Goal: Transaction & Acquisition: Book appointment/travel/reservation

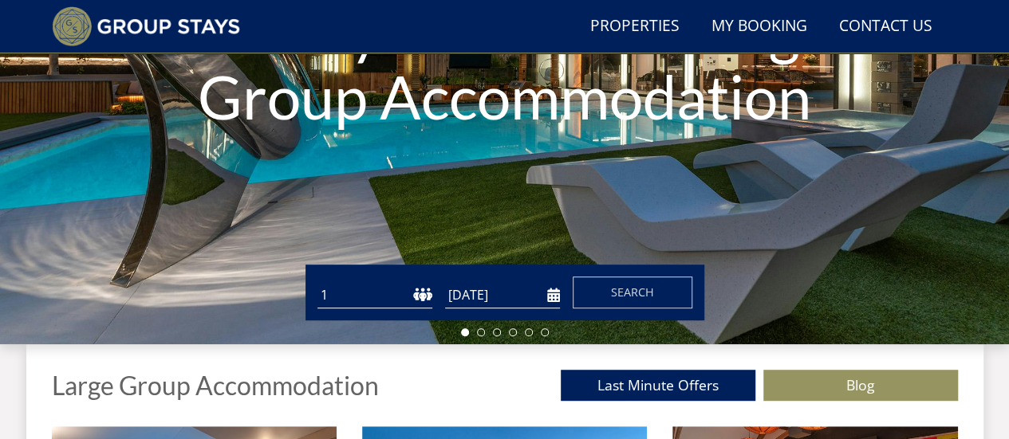
scroll to position [334, 0]
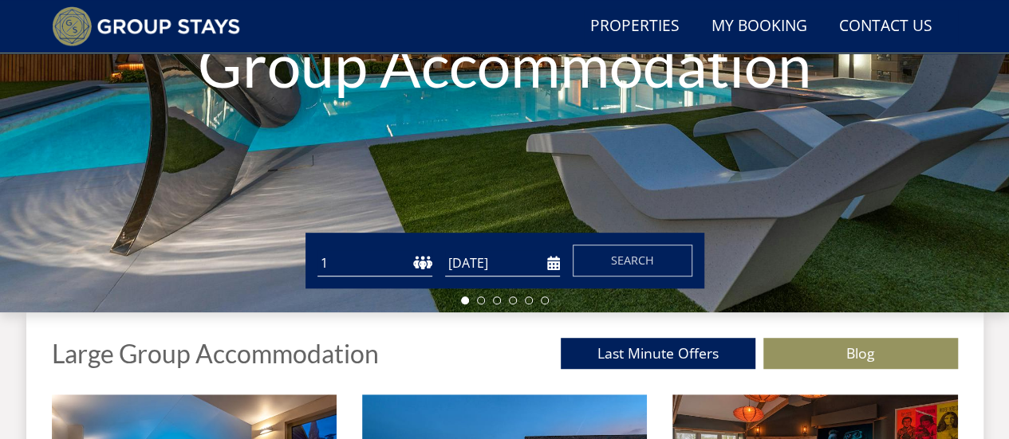
click at [422, 265] on select "1 2 3 4 5 6 7 8 9 10 11 12 13 14 15 16 17 18 19 20 21 22 23 24 25 26 27 28 29 3…" at bounding box center [374, 263] width 115 height 26
select select "6"
click at [317, 250] on select "1 2 3 4 5 6 7 8 9 10 11 12 13 14 15 16 17 18 19 20 21 22 23 24 25 26 27 28 29 3…" at bounding box center [374, 263] width 115 height 26
click at [542, 267] on input "[DATE]" at bounding box center [502, 263] width 115 height 26
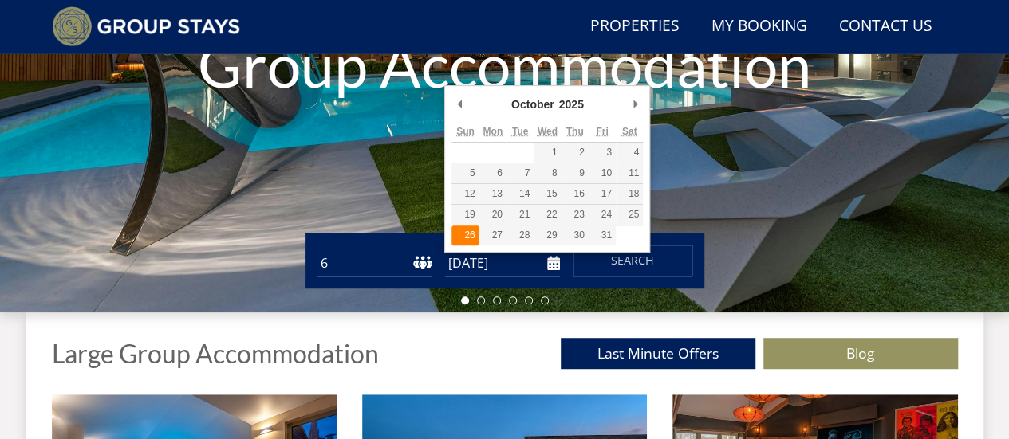
type input "[DATE]"
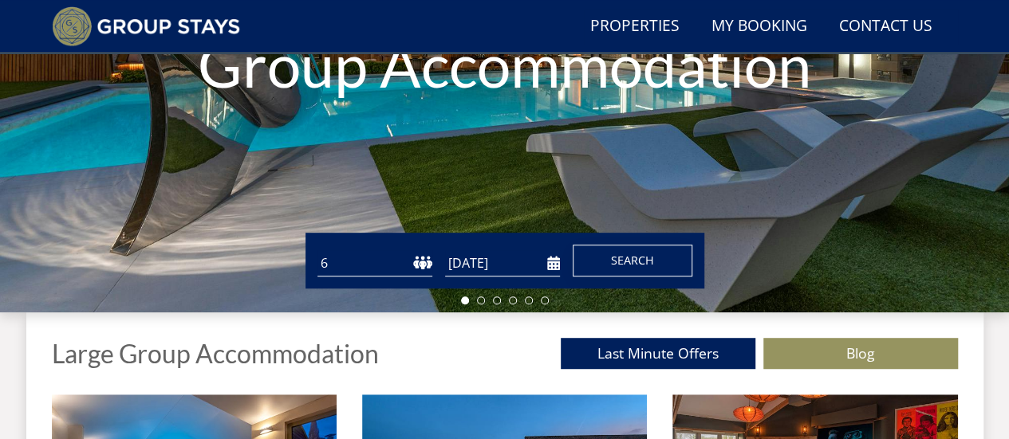
click at [609, 265] on button "Search" at bounding box center [633, 261] width 120 height 32
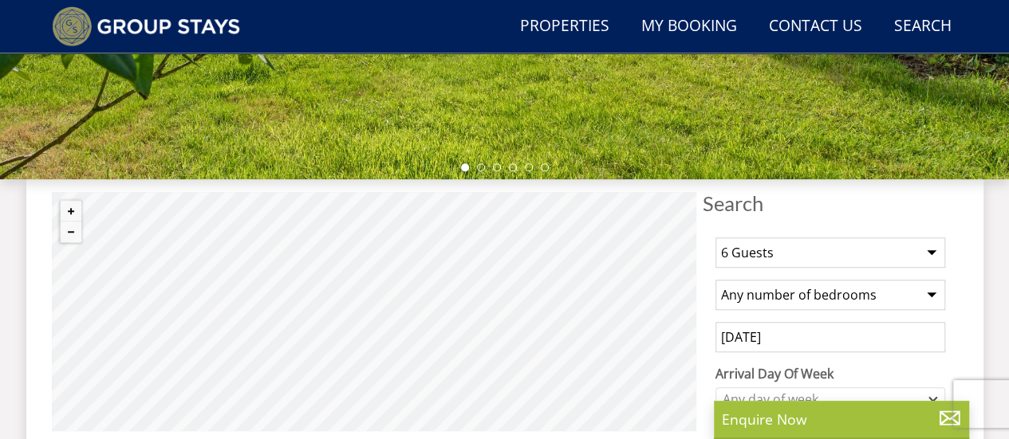
scroll to position [553, 0]
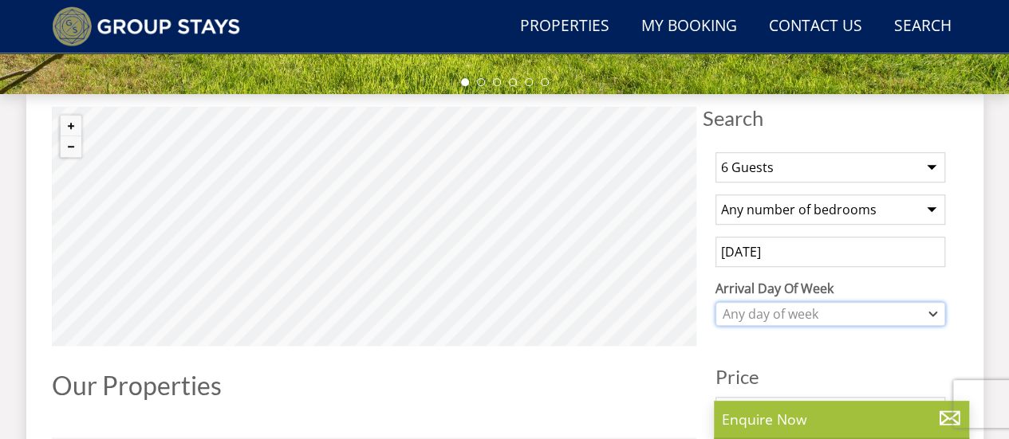
click at [933, 314] on icon "Combobox" at bounding box center [933, 314] width 7 height 3
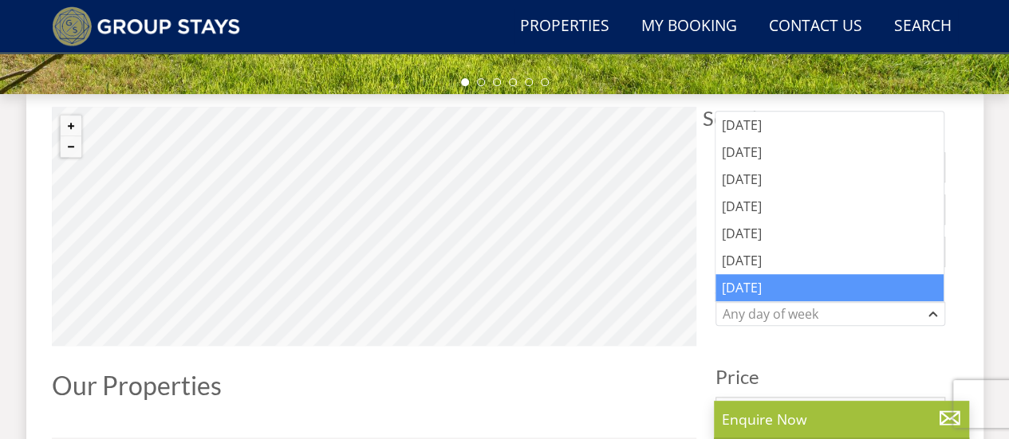
click at [842, 279] on div "[DATE]" at bounding box center [829, 287] width 228 height 27
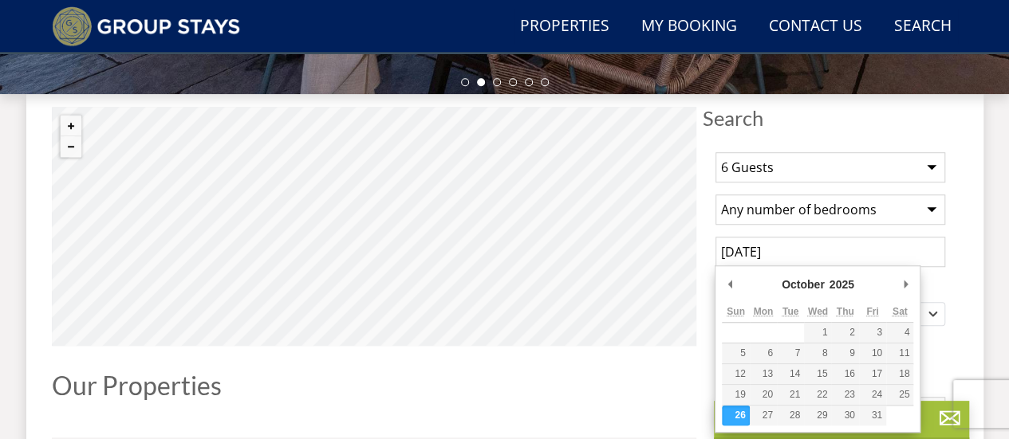
click at [857, 259] on input "[DATE]" at bounding box center [830, 252] width 230 height 30
click at [790, 253] on input "[DATE]" at bounding box center [830, 252] width 230 height 30
type input "[DATE]"
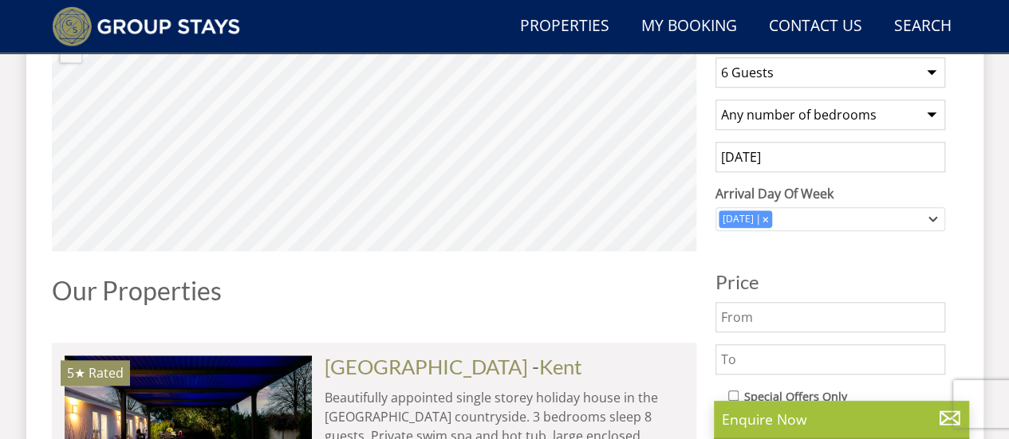
scroll to position [593, 0]
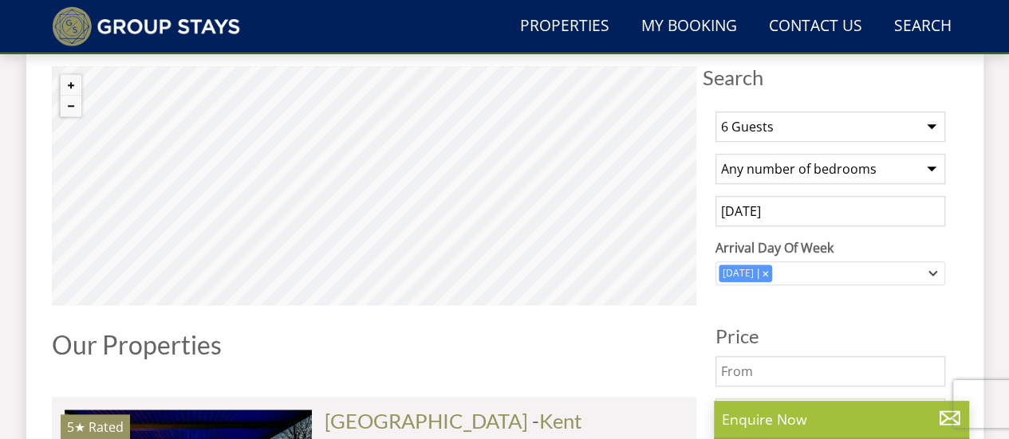
click at [783, 210] on input "[DATE]" at bounding box center [830, 211] width 230 height 30
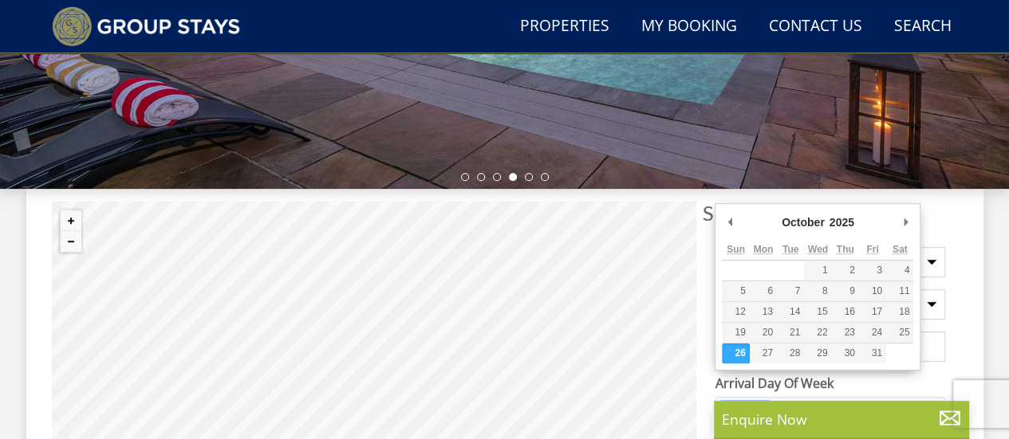
scroll to position [490, 0]
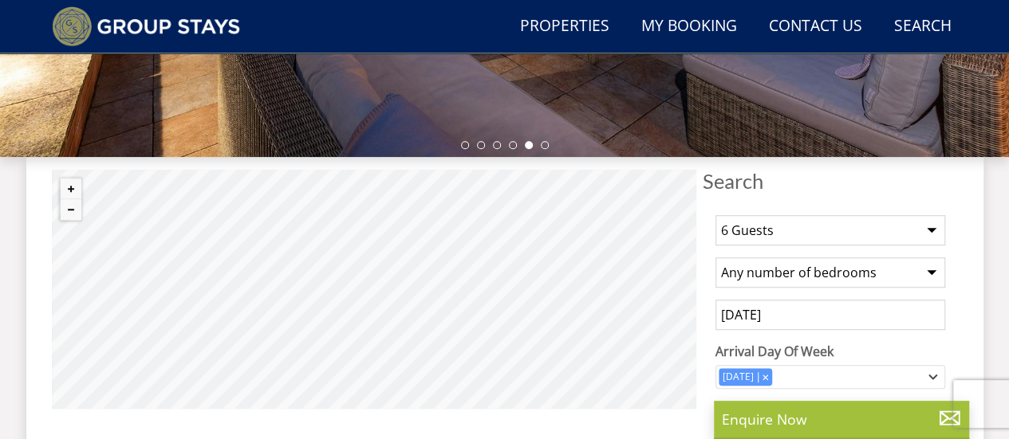
click at [927, 274] on select "Any number of bedrooms 3 Bedrooms 4 Bedrooms 5 Bedrooms 6 Bedrooms 7 Bedrooms 8…" at bounding box center [830, 273] width 230 height 30
click at [715, 258] on select "Any number of bedrooms 3 Bedrooms 4 Bedrooms 5 Bedrooms 6 Bedrooms 7 Bedrooms 8…" at bounding box center [830, 273] width 230 height 30
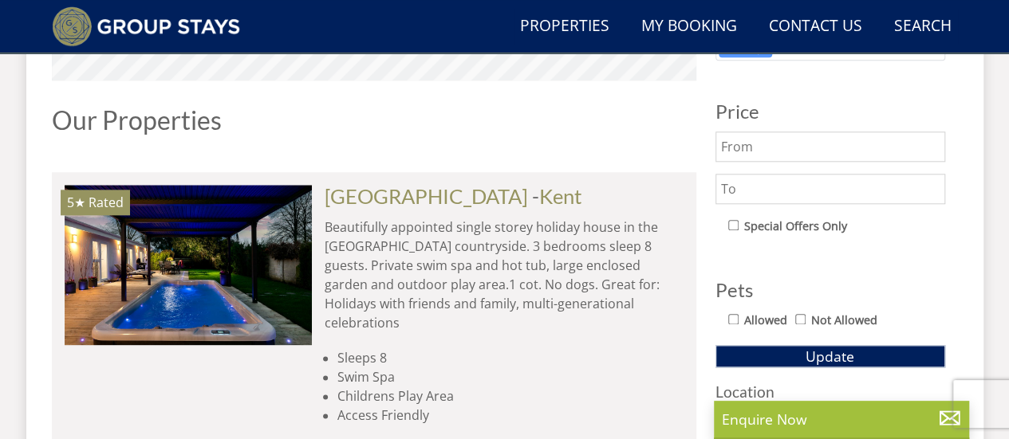
scroll to position [850, 0]
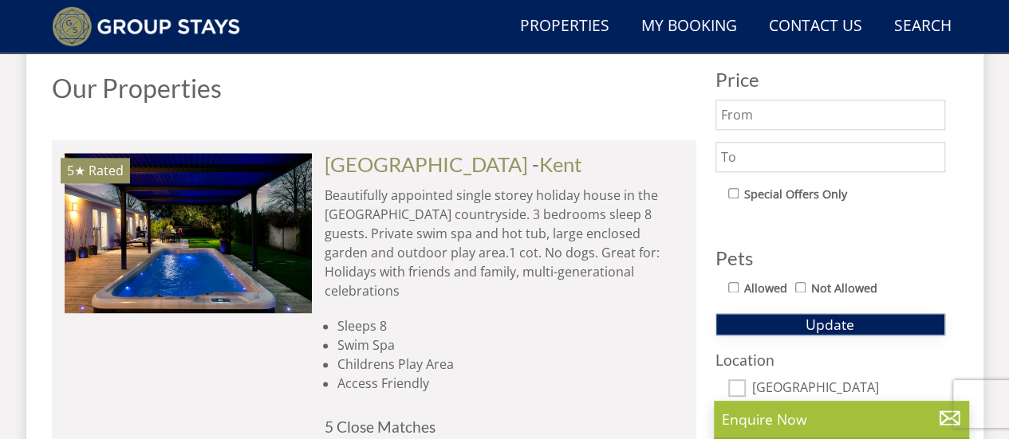
click at [857, 322] on button "Update" at bounding box center [830, 324] width 230 height 22
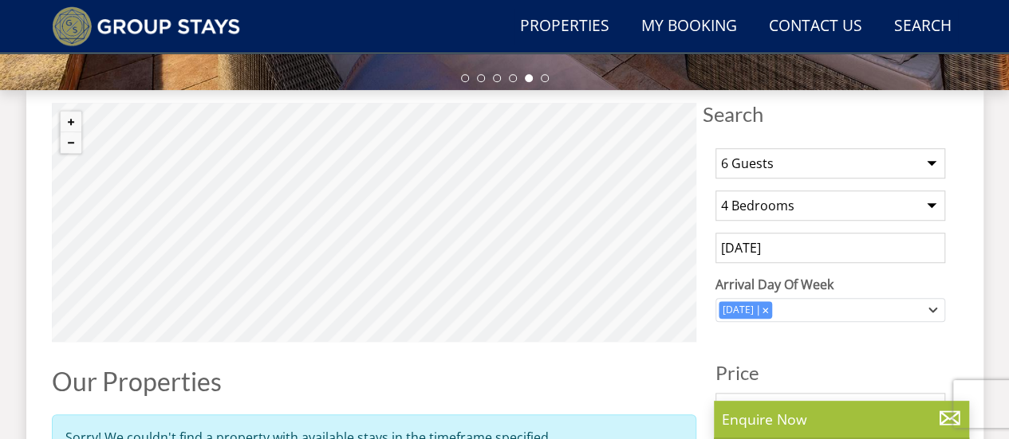
scroll to position [538, 0]
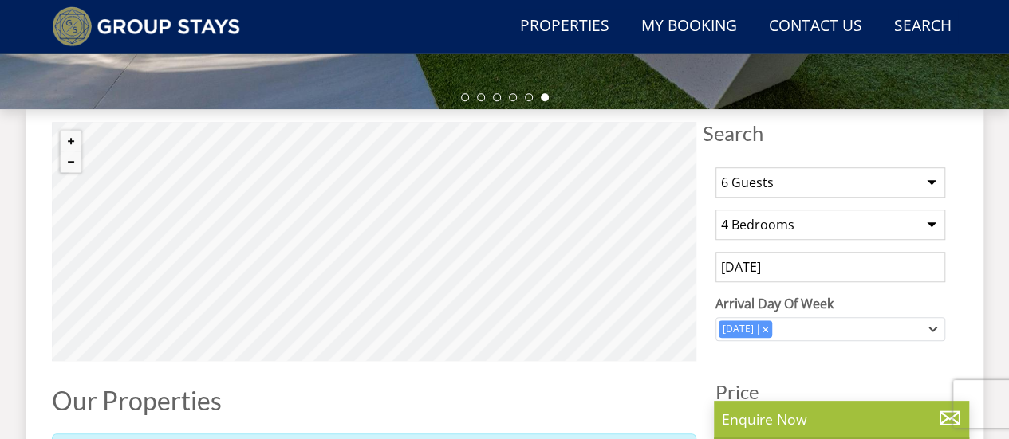
click at [930, 224] on select "Any number of bedrooms 3 Bedrooms 4 Bedrooms 5 Bedrooms 6 Bedrooms 7 Bedrooms 8…" at bounding box center [830, 225] width 230 height 30
select select "3"
click at [715, 210] on select "Any number of bedrooms 3 Bedrooms 4 Bedrooms 5 Bedrooms 6 Bedrooms 7 Bedrooms 8…" at bounding box center [830, 225] width 230 height 30
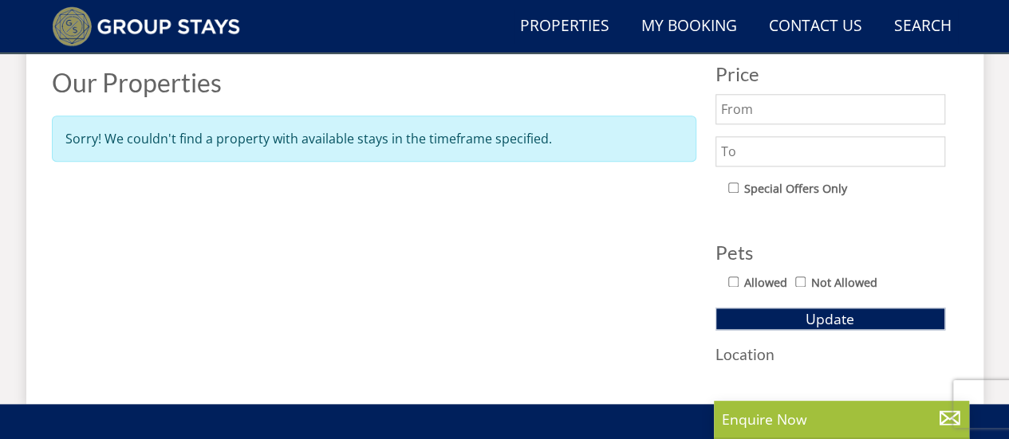
scroll to position [888, 0]
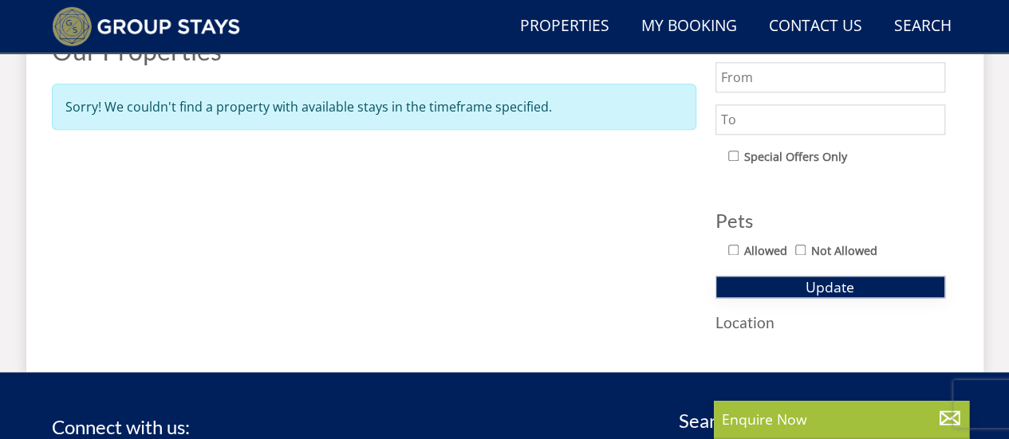
click at [825, 282] on span "Update" at bounding box center [830, 287] width 49 height 19
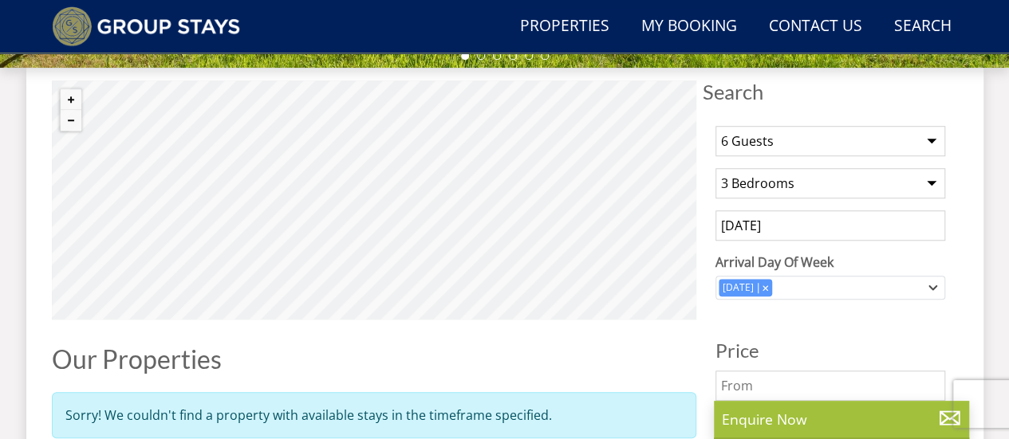
scroll to position [537, 0]
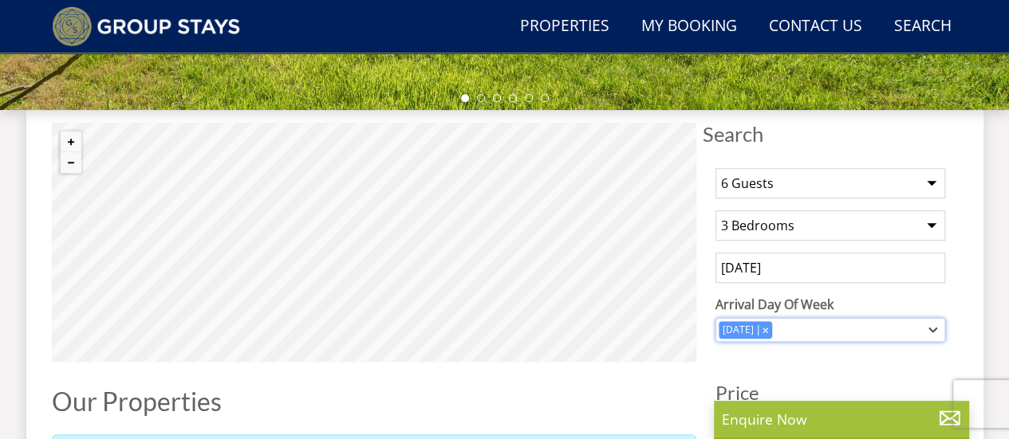
click at [766, 328] on icon "Combobox" at bounding box center [764, 330] width 5 height 5
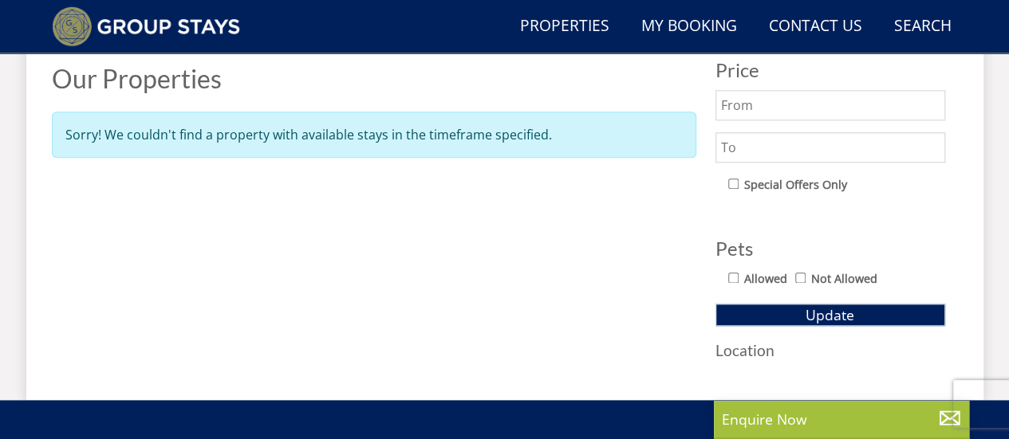
scroll to position [904, 0]
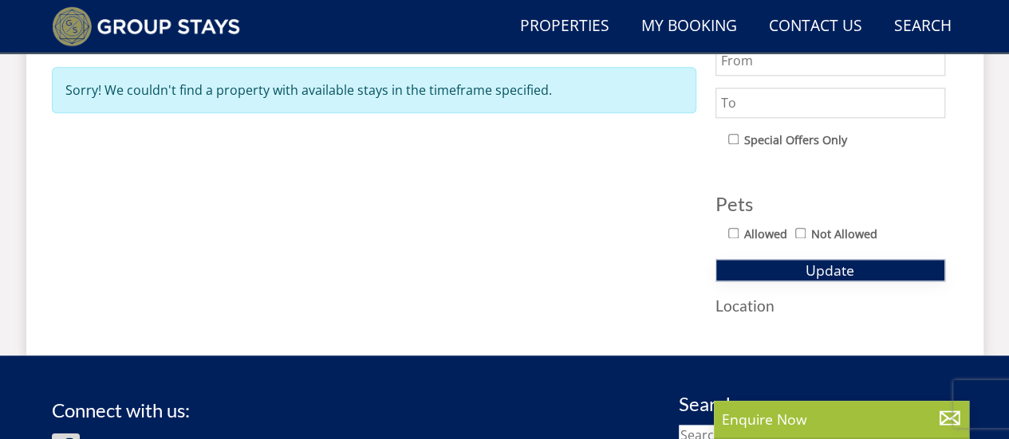
click at [808, 269] on span "Update" at bounding box center [830, 270] width 49 height 19
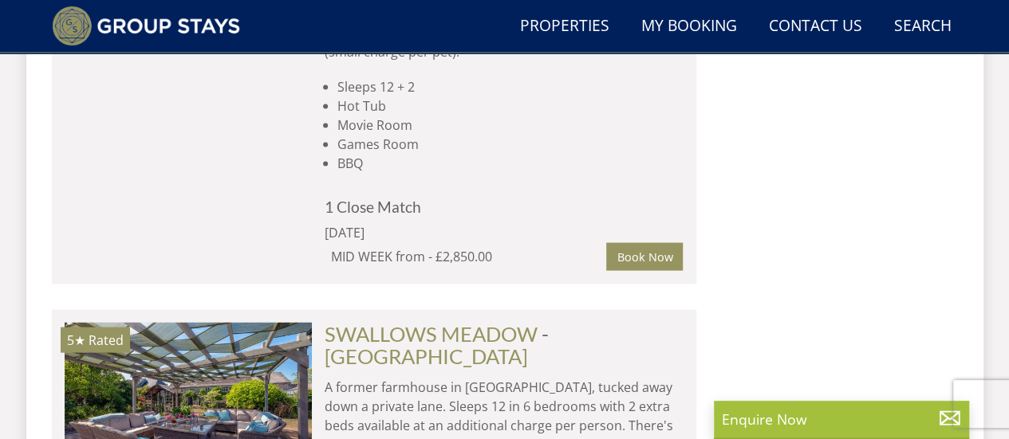
scroll to position [4208, 0]
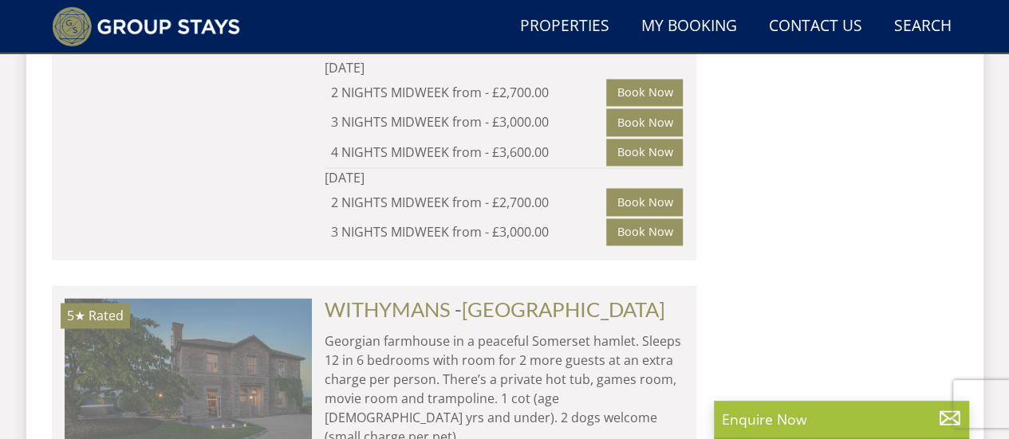
click at [153, 298] on img at bounding box center [188, 378] width 247 height 160
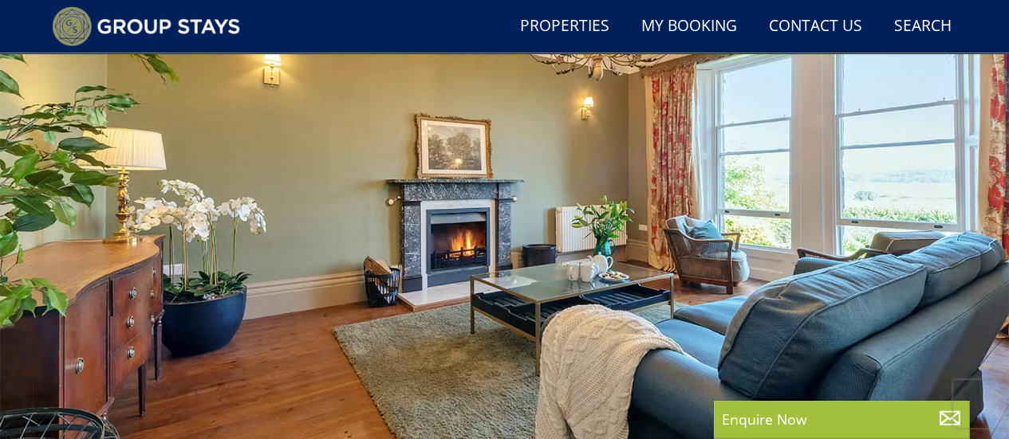
scroll to position [160, 0]
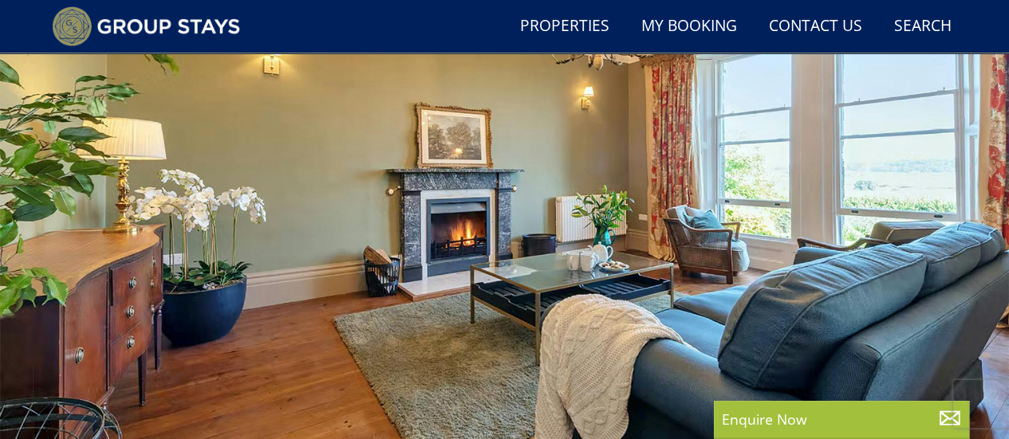
click at [973, 192] on div at bounding box center [504, 208] width 1009 height 558
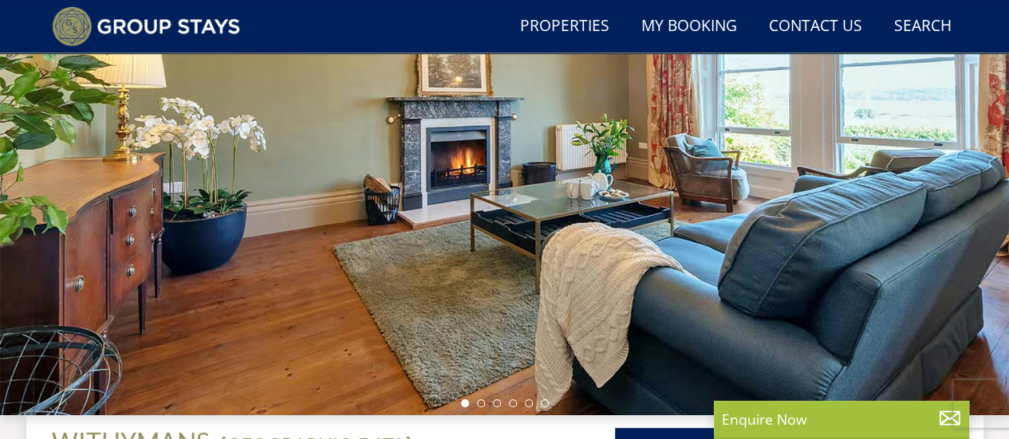
scroll to position [255, 0]
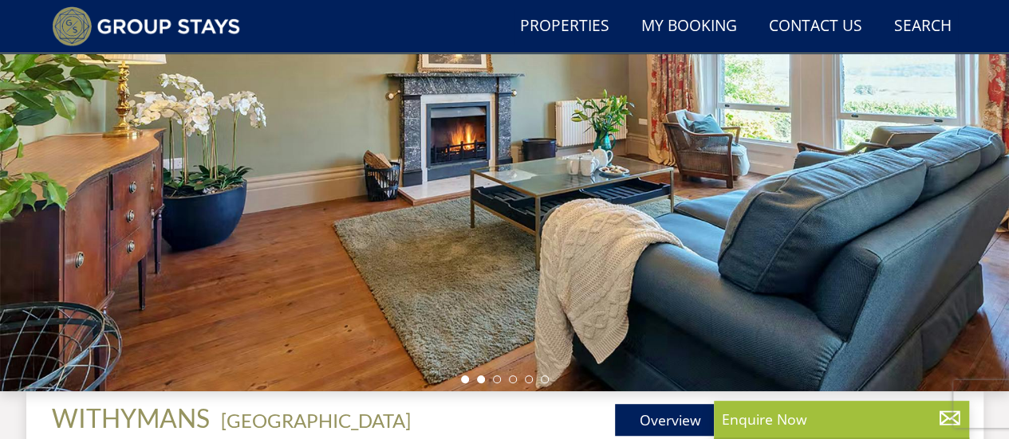
click at [477, 379] on li at bounding box center [481, 380] width 8 height 8
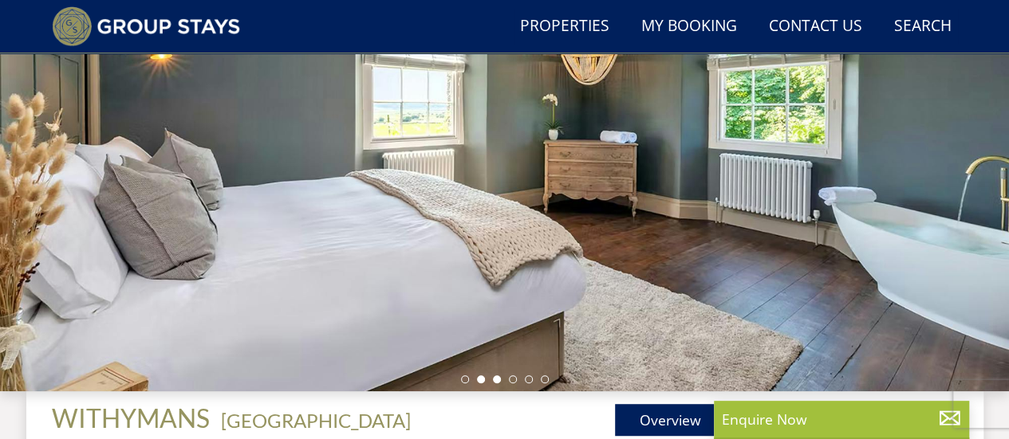
click at [496, 379] on li at bounding box center [497, 380] width 8 height 8
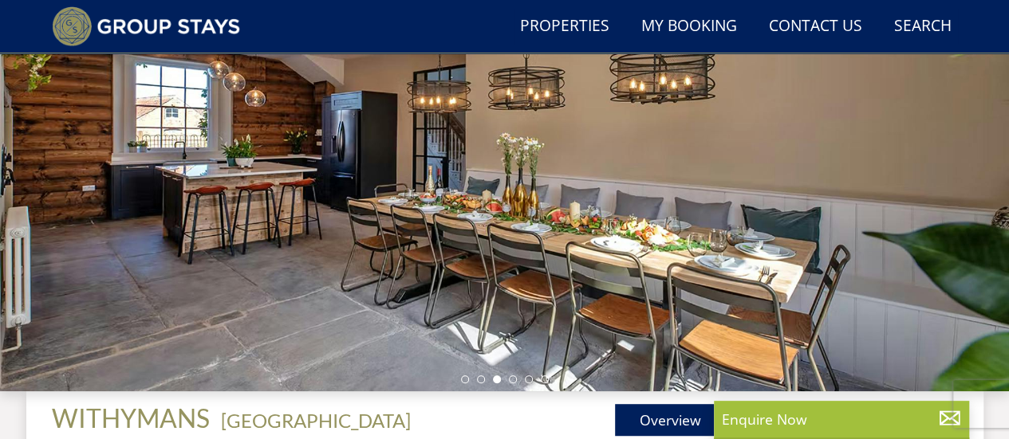
click at [510, 384] on div at bounding box center [504, 112] width 1009 height 558
click at [513, 379] on li at bounding box center [513, 380] width 8 height 8
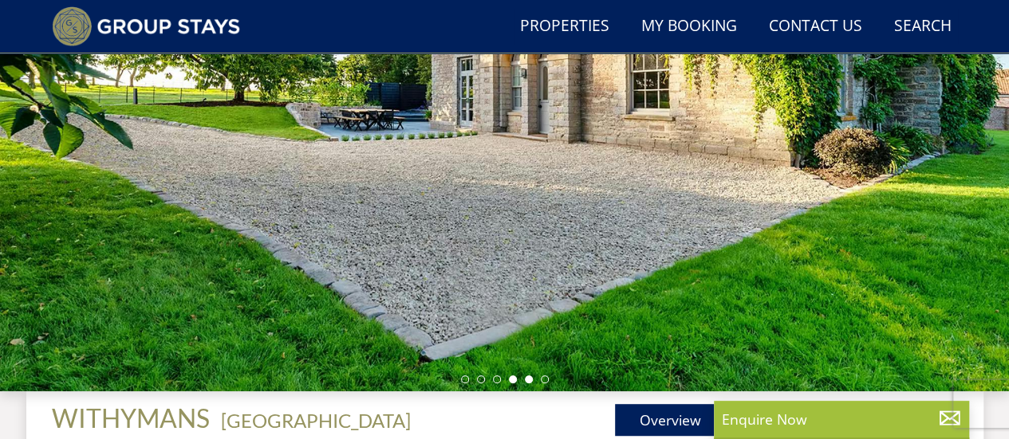
click at [526, 376] on li at bounding box center [529, 380] width 8 height 8
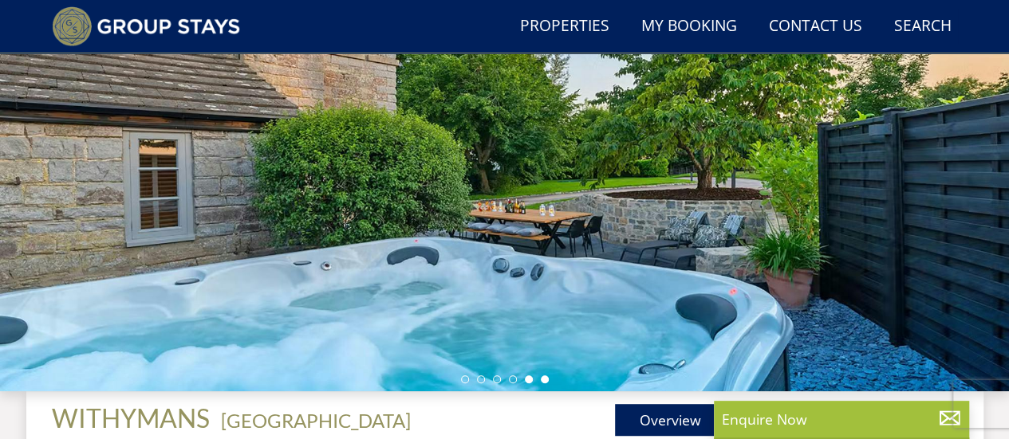
click at [544, 379] on li at bounding box center [545, 380] width 8 height 8
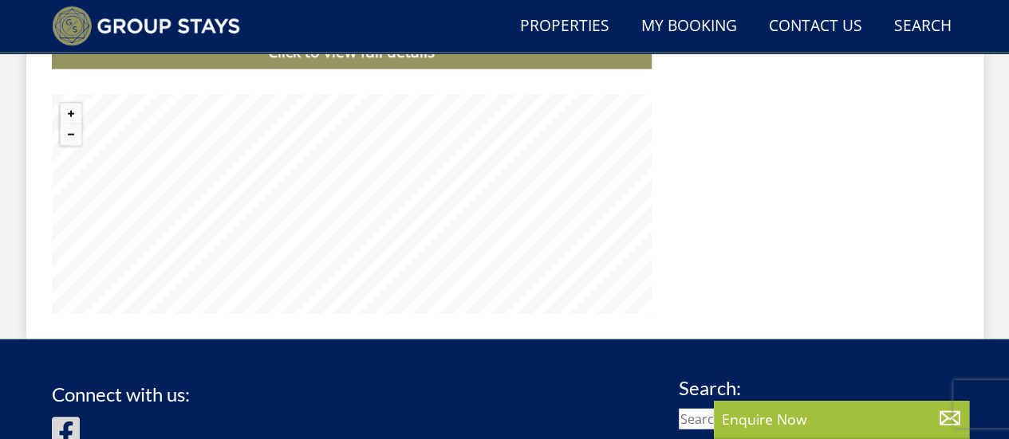
scroll to position [1770, 0]
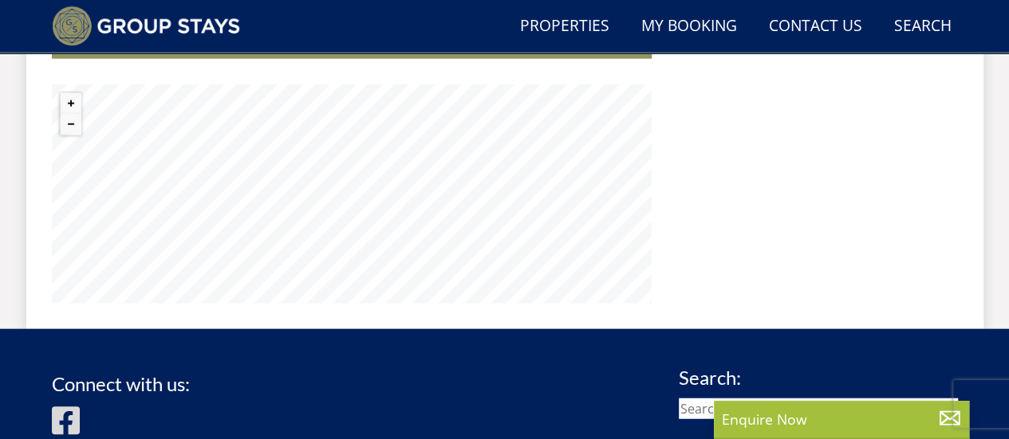
select select "3"
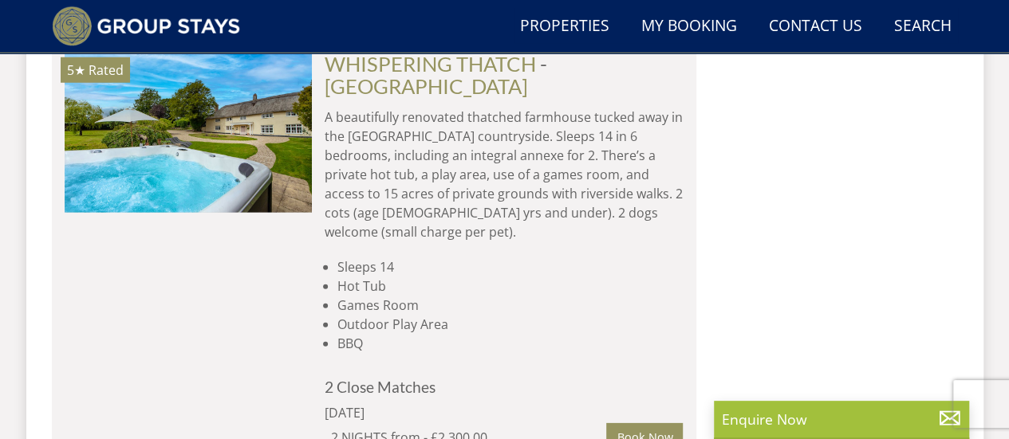
scroll to position [8281, 0]
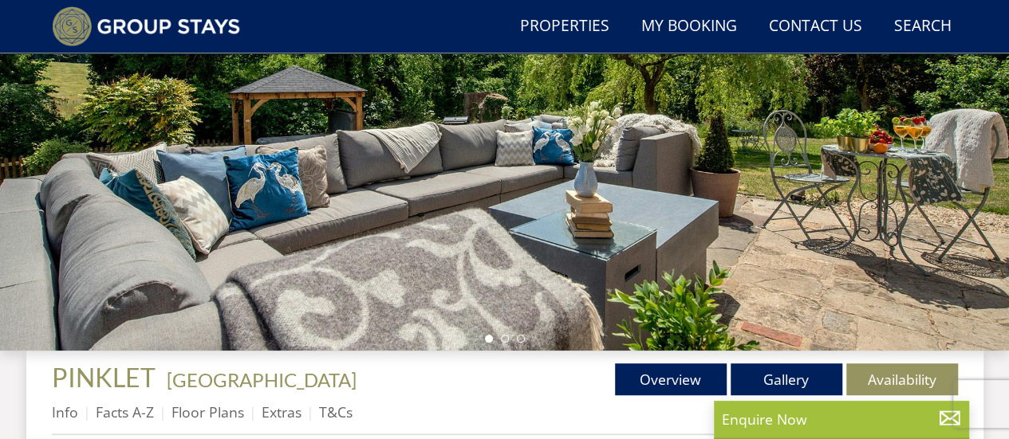
scroll to position [319, 0]
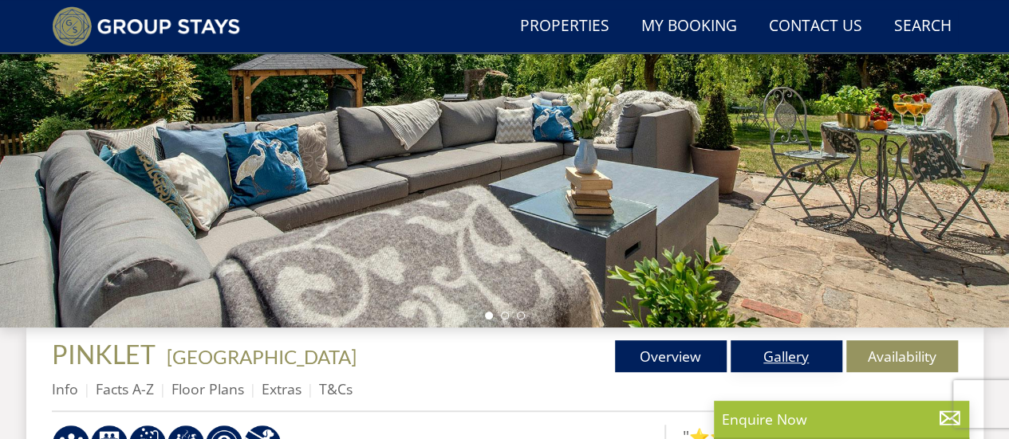
click at [766, 360] on link "Gallery" at bounding box center [787, 357] width 112 height 32
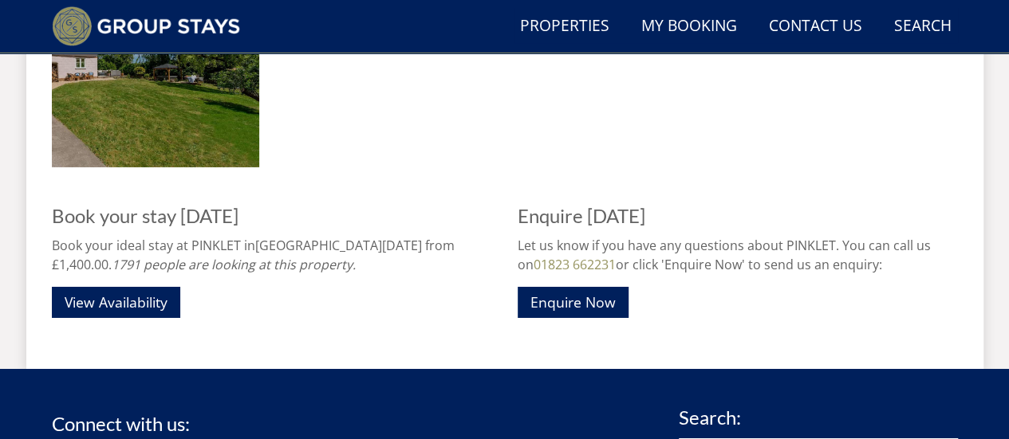
scroll to position [2657, 0]
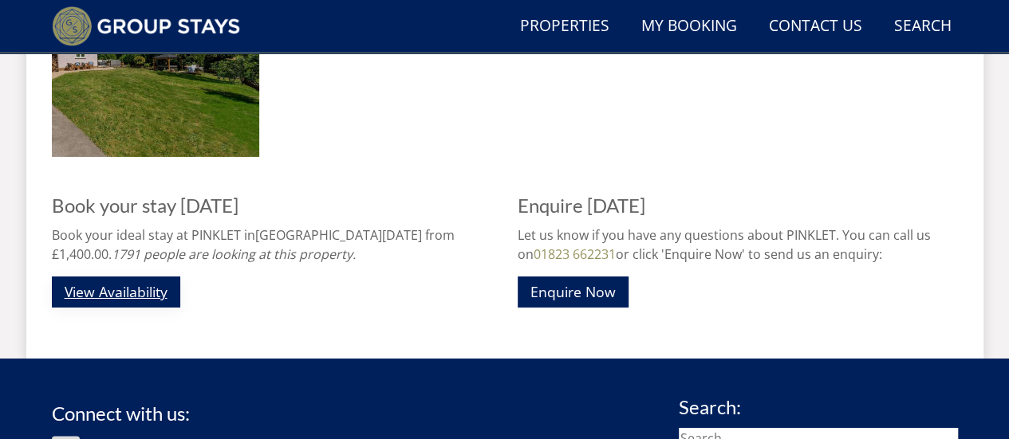
click at [136, 290] on link "View Availability" at bounding box center [116, 292] width 128 height 31
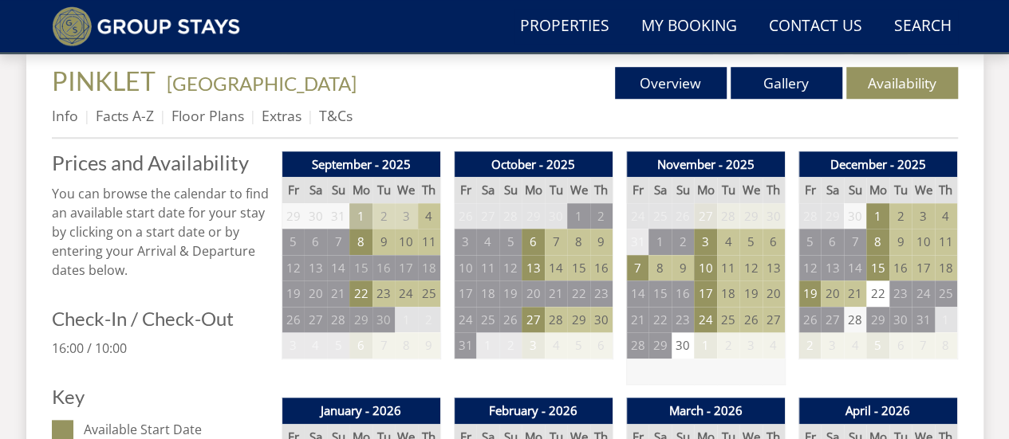
scroll to position [606, 0]
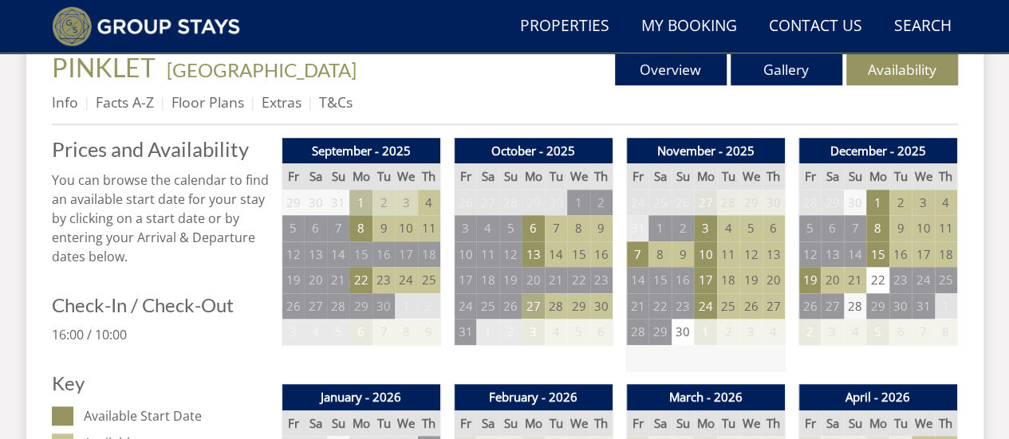
click at [529, 305] on td "27" at bounding box center [533, 306] width 22 height 26
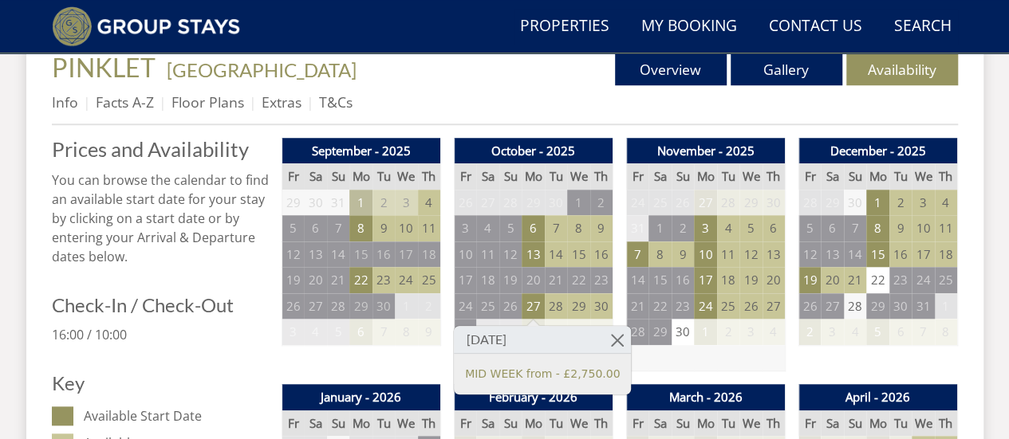
click at [603, 309] on td "30" at bounding box center [601, 306] width 22 height 26
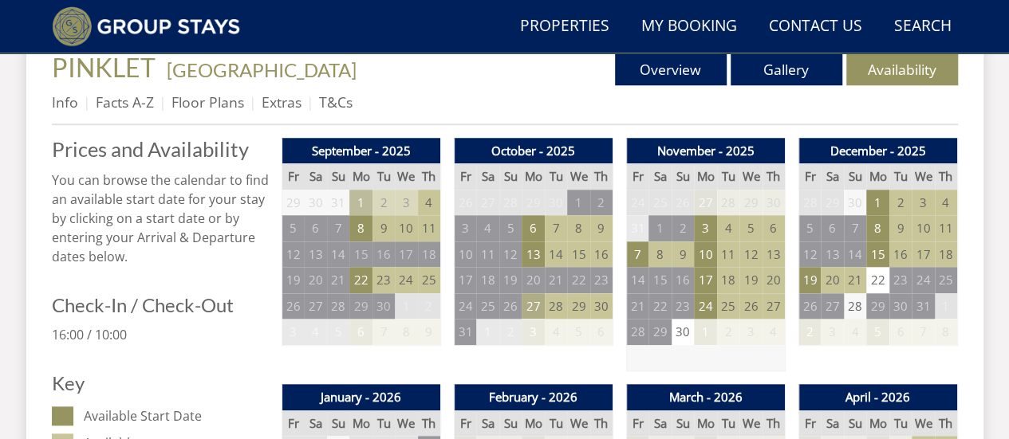
click at [526, 304] on td "27" at bounding box center [533, 306] width 22 height 26
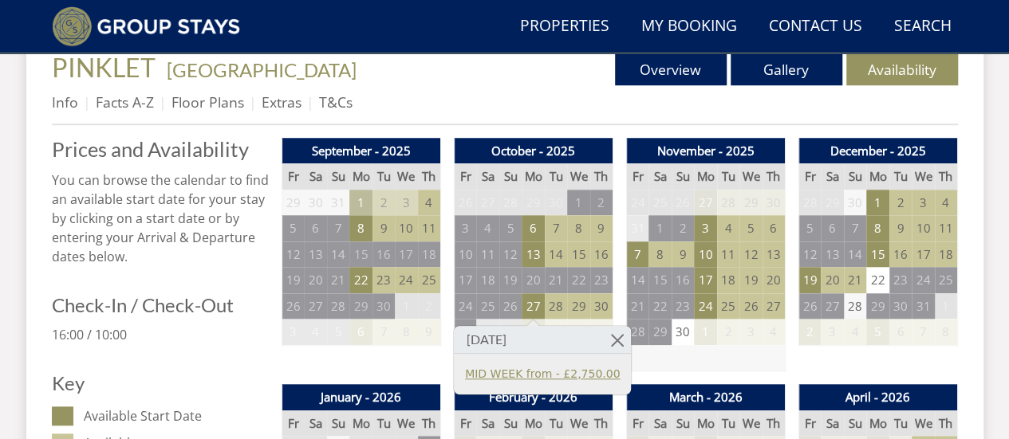
click at [578, 374] on link "MID WEEK from - £2,750.00" at bounding box center [542, 374] width 155 height 17
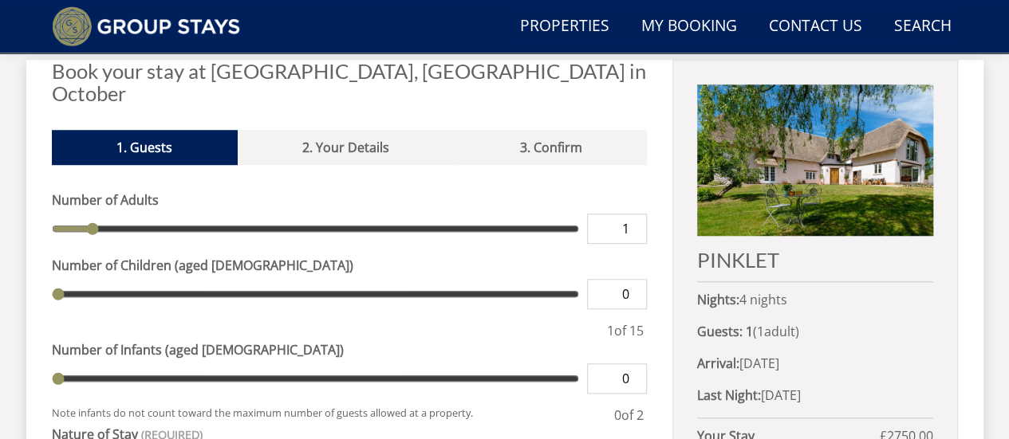
scroll to position [606, 0]
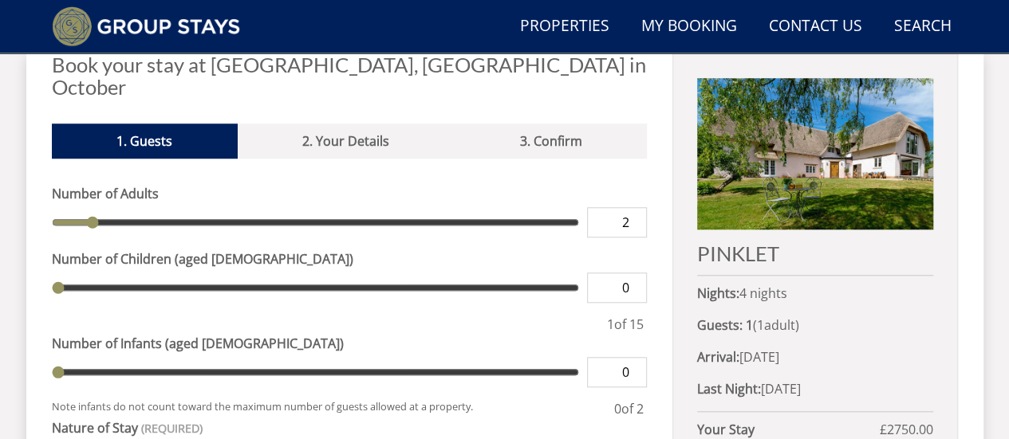
type input "2"
click at [636, 207] on input "2" at bounding box center [617, 222] width 60 height 30
type input "2"
type input "3"
click at [636, 207] on input "3" at bounding box center [617, 222] width 60 height 30
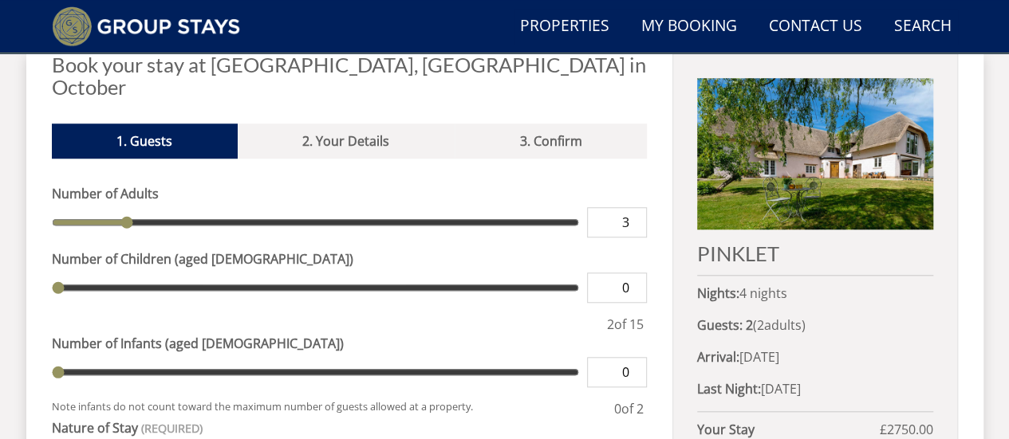
type input "3"
type input "4"
click at [636, 207] on input "4" at bounding box center [617, 222] width 60 height 30
type input "4"
type input "5"
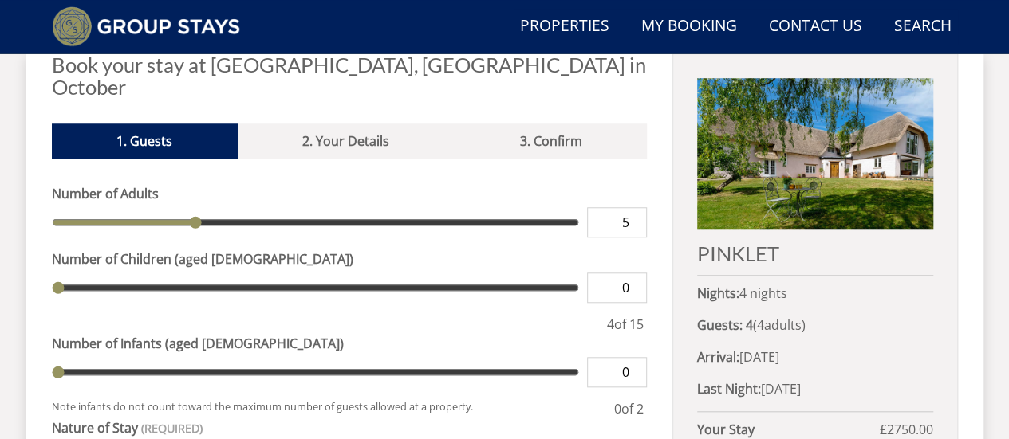
click at [636, 207] on input "5" at bounding box center [617, 222] width 60 height 30
type input "5"
type input "1"
click at [635, 273] on input "1" at bounding box center [617, 288] width 60 height 30
type input "1"
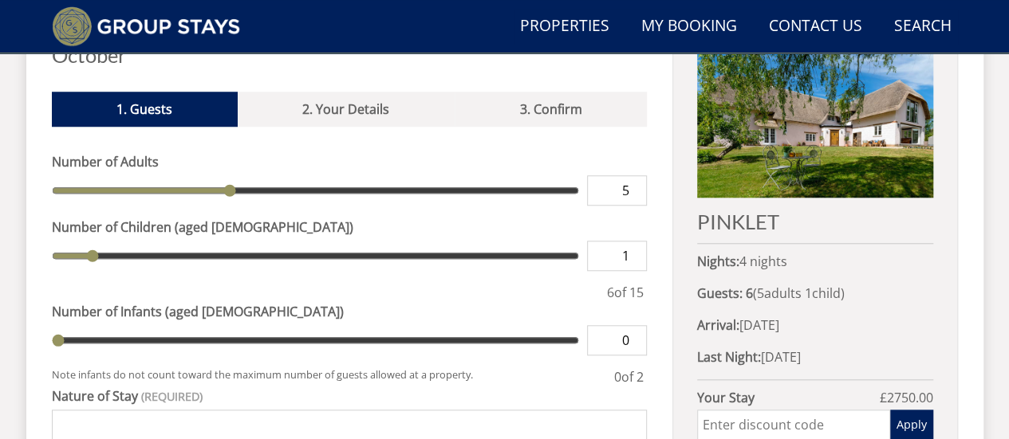
scroll to position [670, 0]
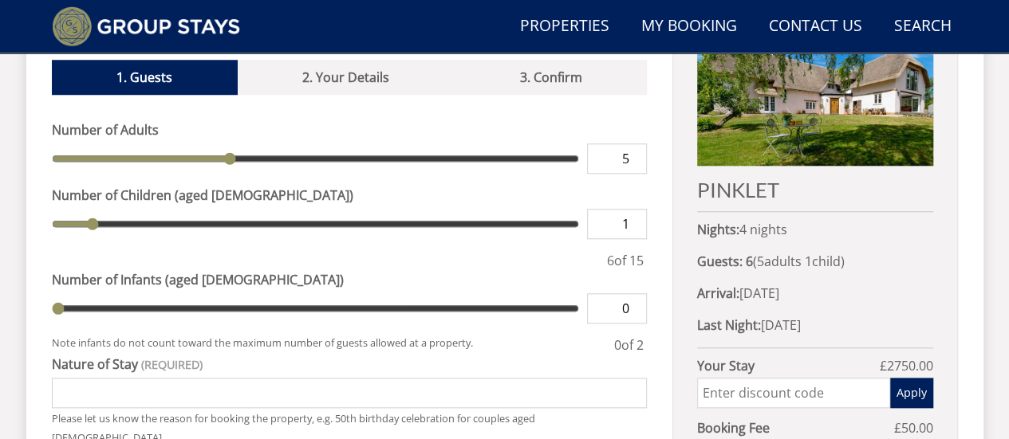
click at [1008, 427] on div "Search Menu Properties My Booking Contact Us [PHONE_NUMBER] Search Check Availa…" at bounding box center [504, 15] width 1009 height 1301
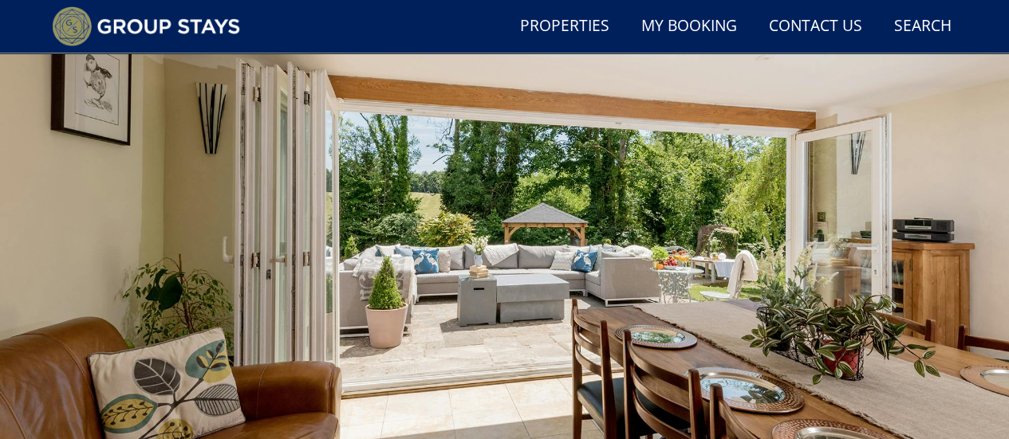
scroll to position [112, 0]
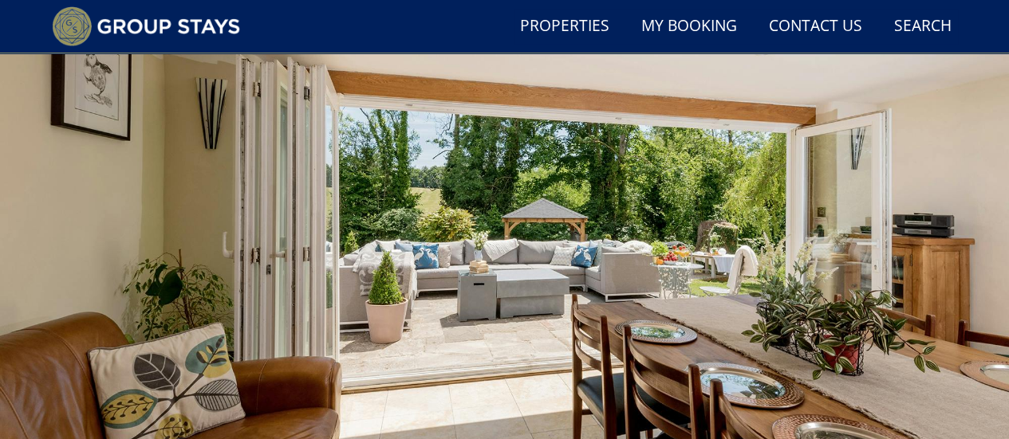
click at [906, 254] on div at bounding box center [504, 256] width 1009 height 558
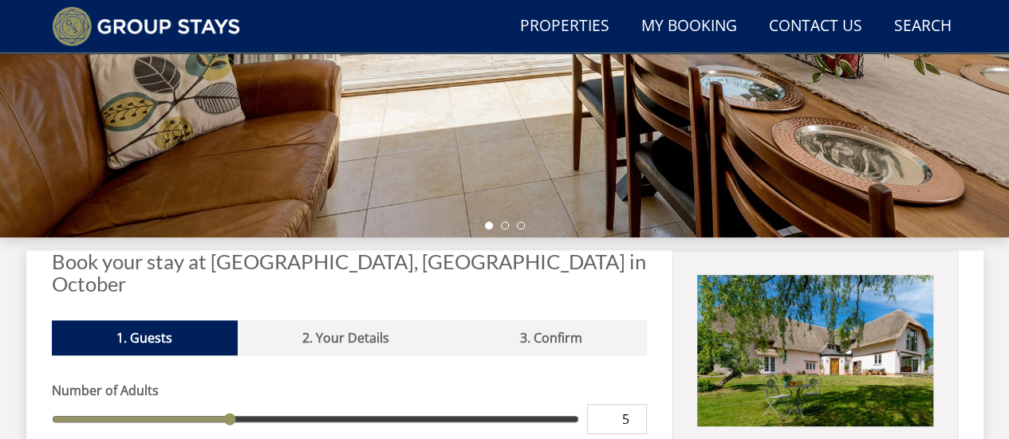
scroll to position [441, 0]
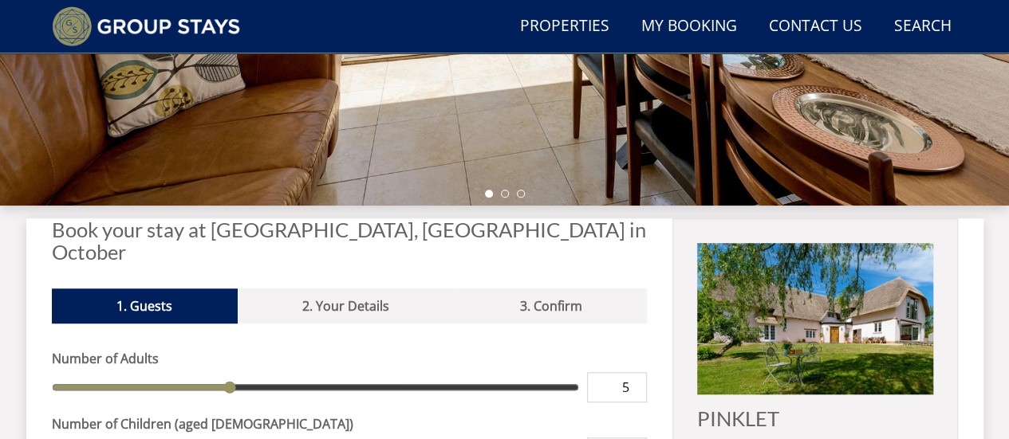
click at [810, 320] on img at bounding box center [814, 319] width 235 height 152
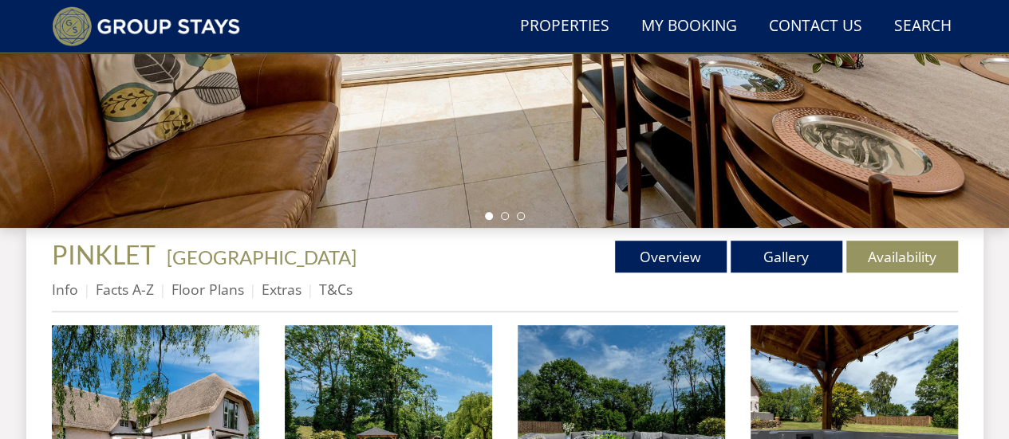
scroll to position [404, 0]
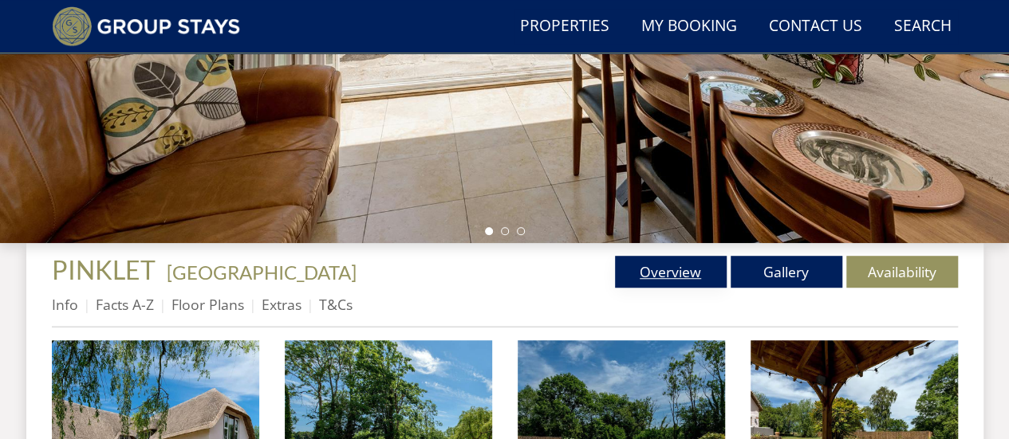
click at [641, 271] on link "Overview" at bounding box center [671, 272] width 112 height 32
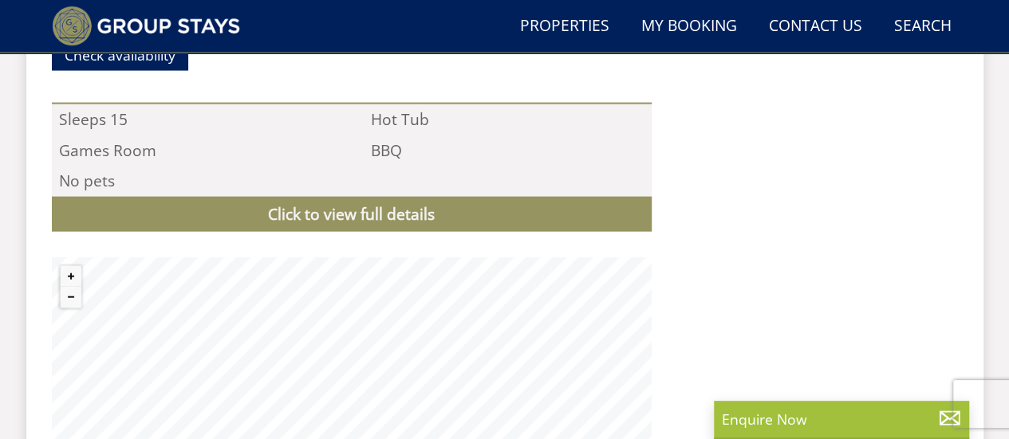
scroll to position [1665, 0]
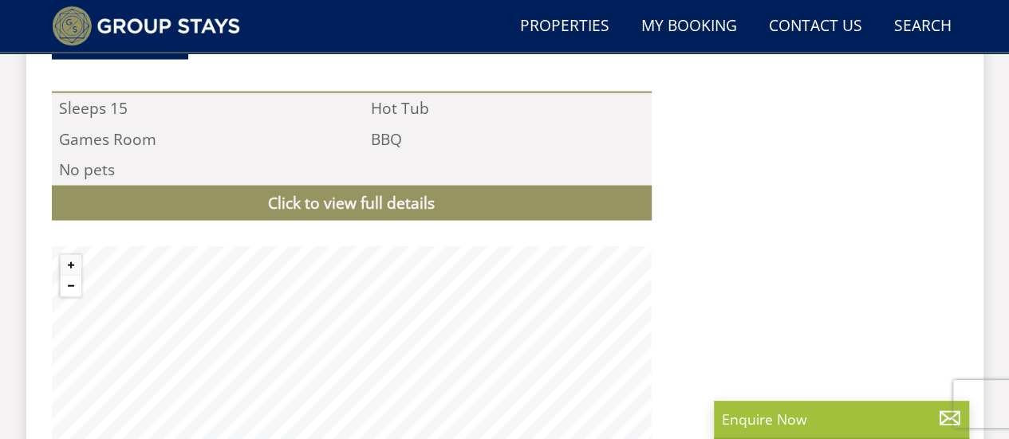
click at [69, 276] on button "Zoom out" at bounding box center [71, 286] width 21 height 21
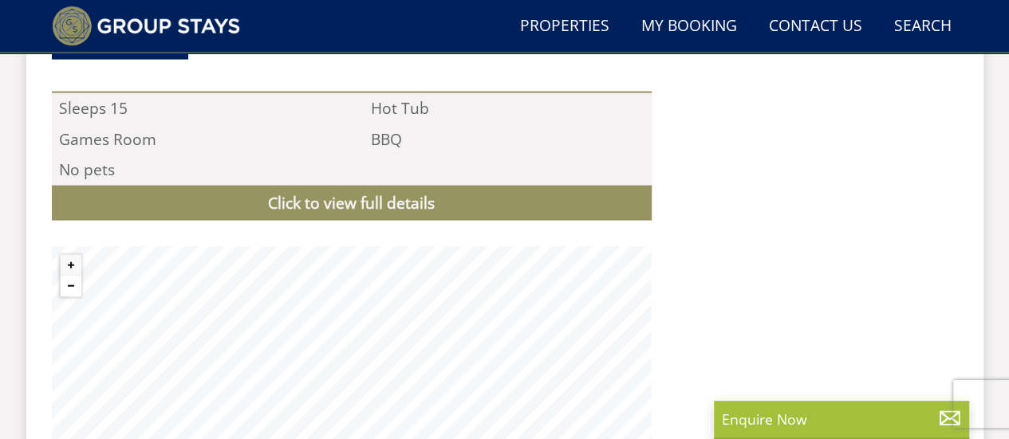
click at [69, 276] on button "Zoom out" at bounding box center [71, 286] width 21 height 21
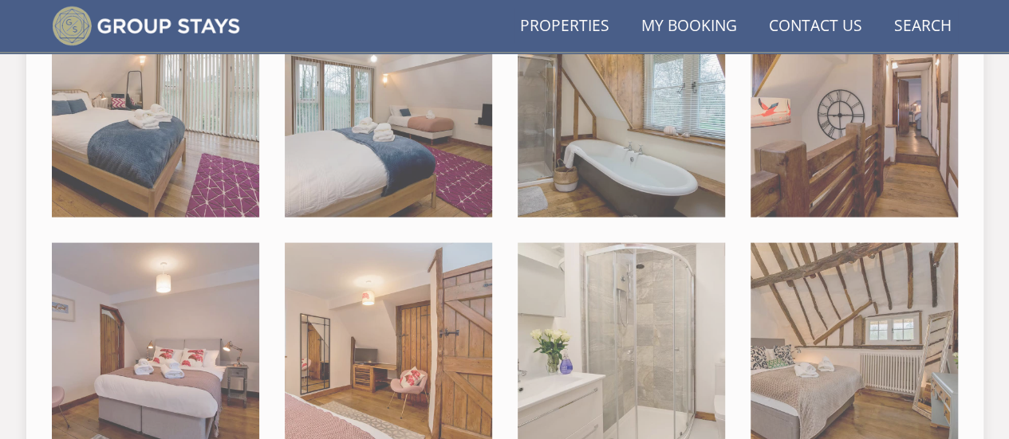
scroll to position [404, 0]
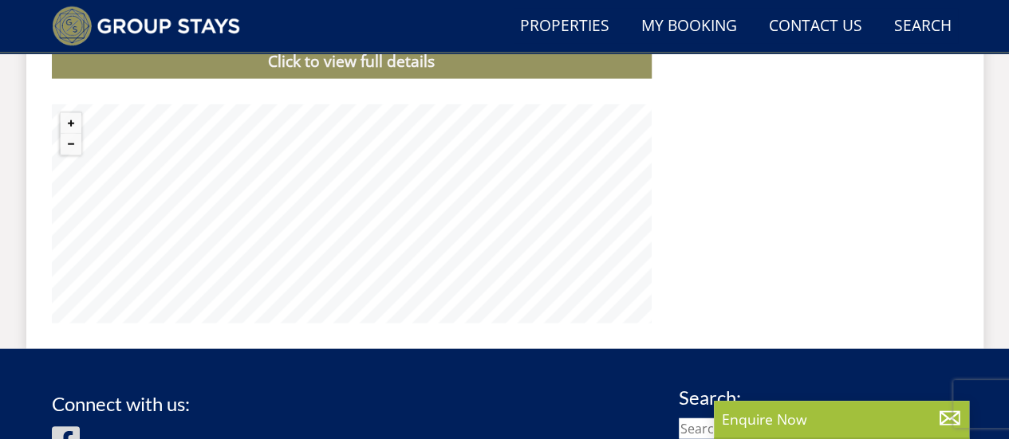
scroll to position [1829, 0]
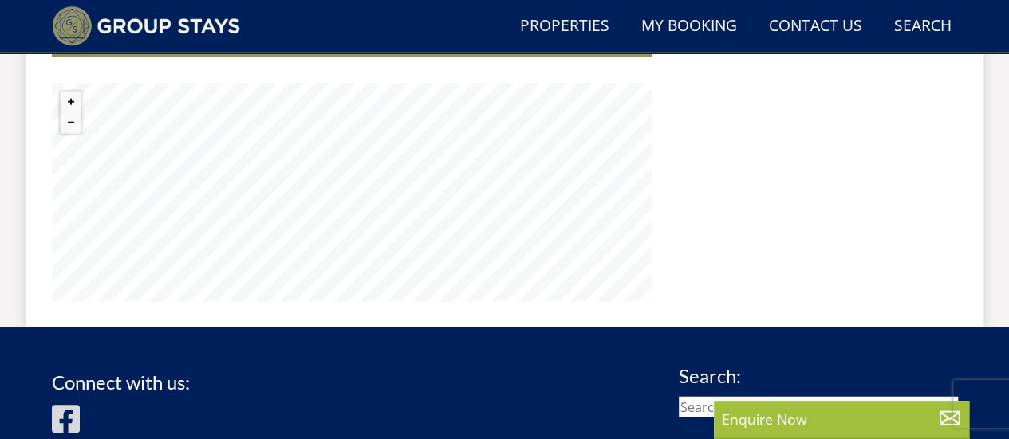
select select "3"
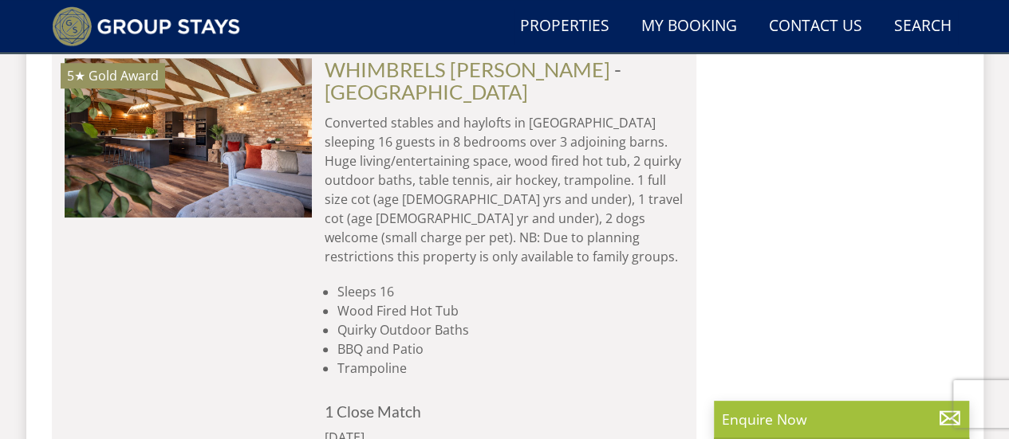
scroll to position [9759, 0]
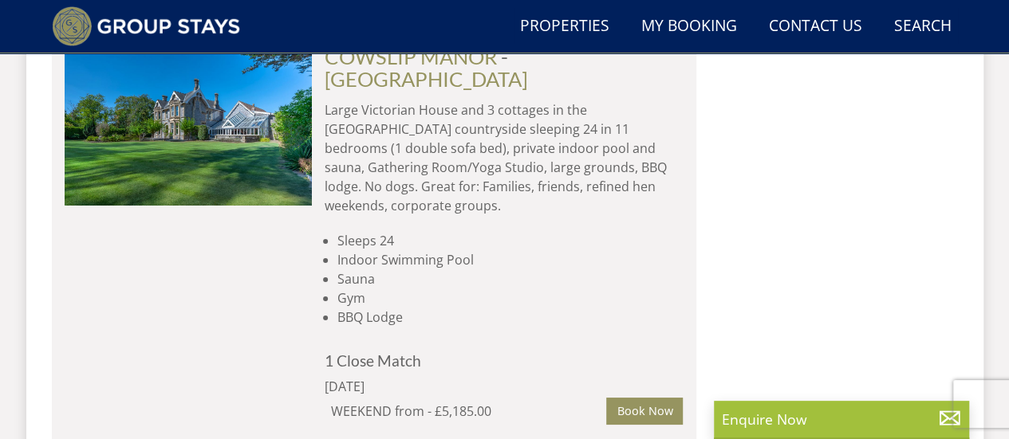
scroll to position [15030, 0]
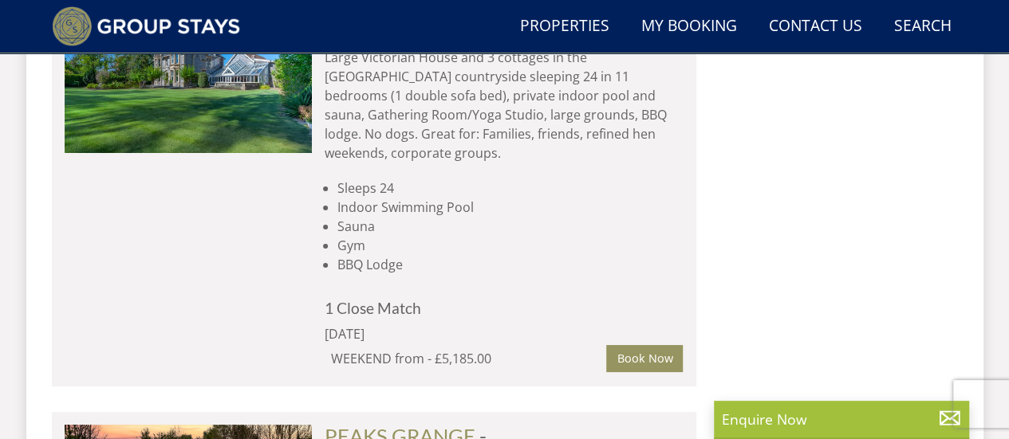
select select "6"
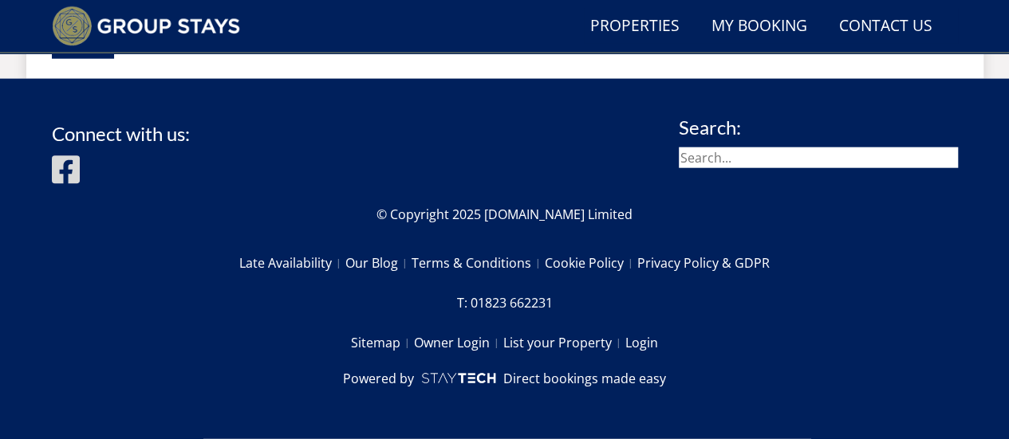
scroll to position [334, 0]
